Goal: Check status: Check status

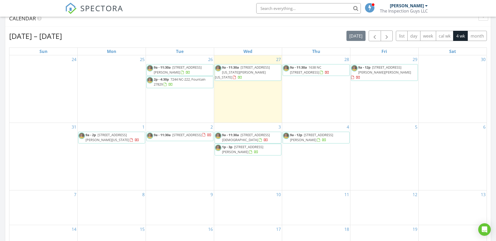
scroll to position [484, 504]
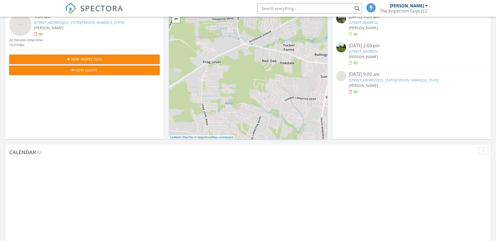
scroll to position [235, 0]
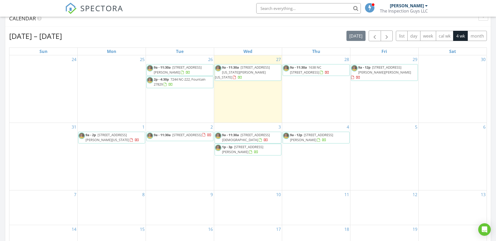
click at [324, 101] on div "28 9a - 11:30a 1638 NC 125, Oak City 27857" at bounding box center [316, 88] width 68 height 67
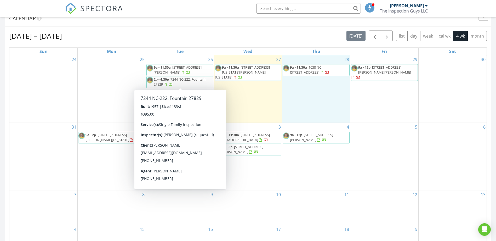
click at [182, 83] on span "2p - 4:30p 7244 NC-222, Fountain 27829" at bounding box center [180, 82] width 66 height 10
